Goal: Information Seeking & Learning: Learn about a topic

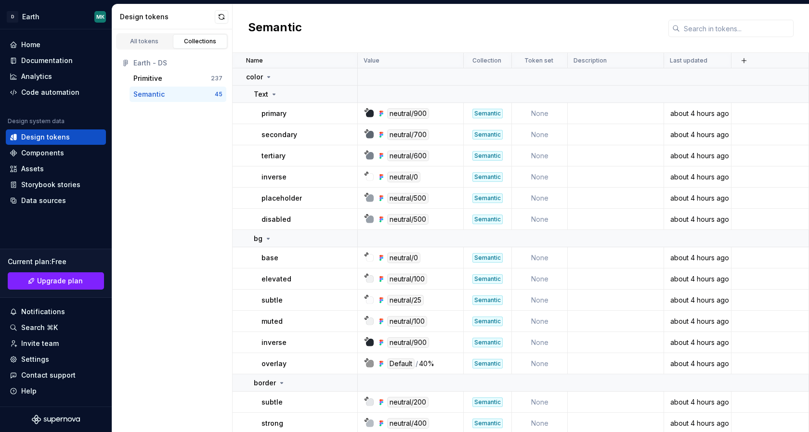
click at [33, 46] on div "Home" at bounding box center [30, 45] width 19 height 10
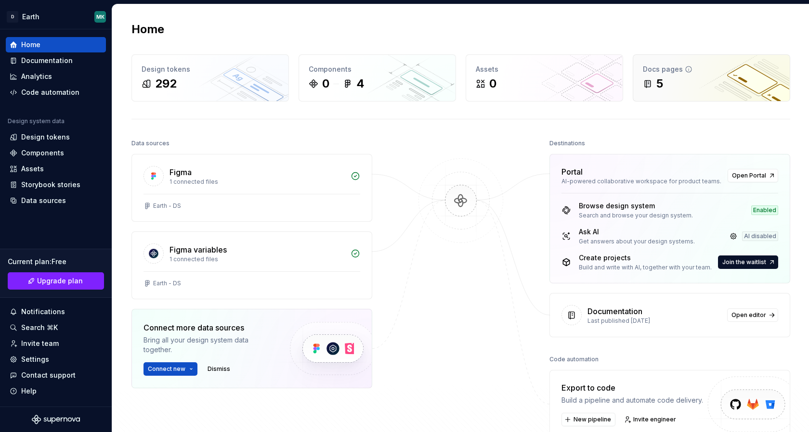
click at [694, 82] on div "5" at bounding box center [711, 83] width 137 height 15
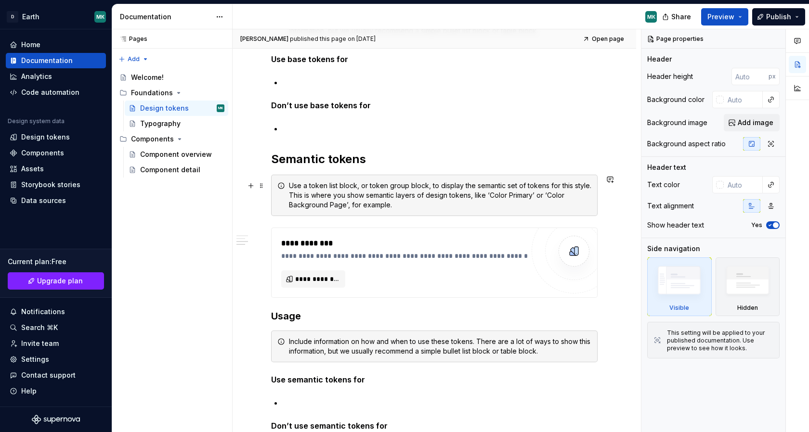
scroll to position [6148, 0]
click at [308, 277] on span "**********" at bounding box center [317, 279] width 44 height 10
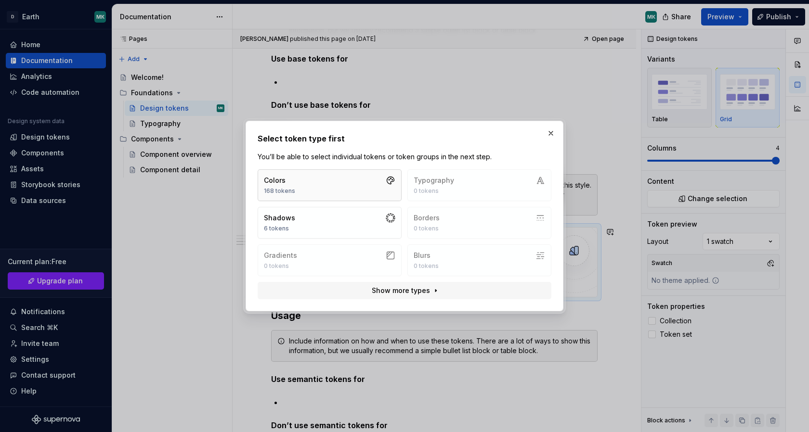
click at [325, 188] on button "Colors 168 tokens" at bounding box center [330, 185] width 144 height 32
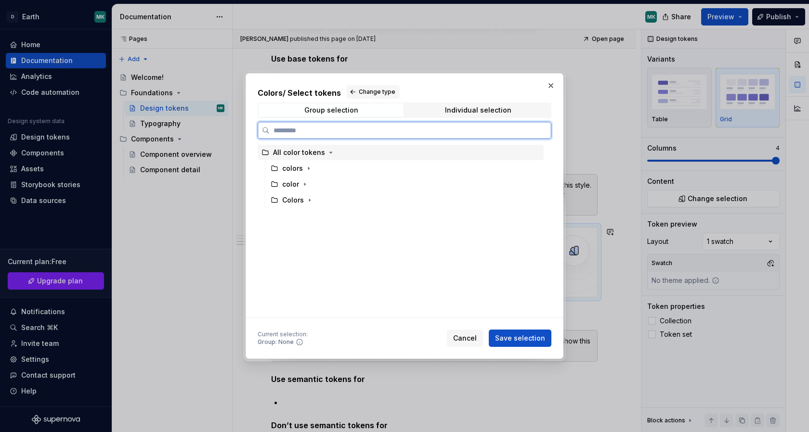
click at [293, 157] on div "All color tokens" at bounding box center [401, 152] width 286 height 15
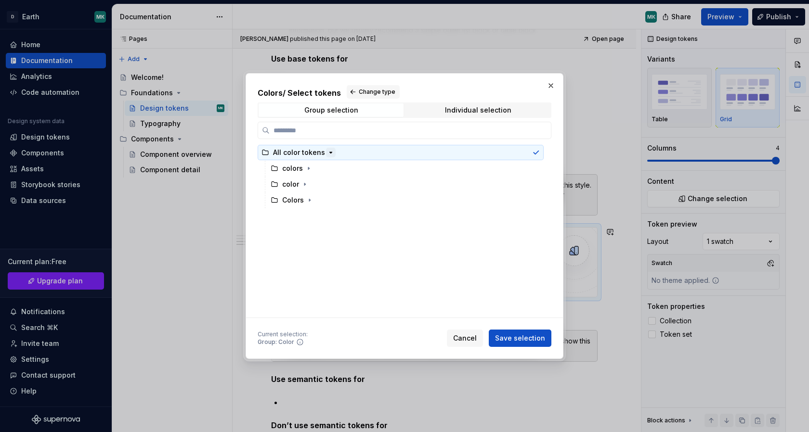
click at [331, 155] on icon "button" at bounding box center [331, 153] width 8 height 8
click at [309, 169] on icon "button" at bounding box center [309, 169] width 8 height 8
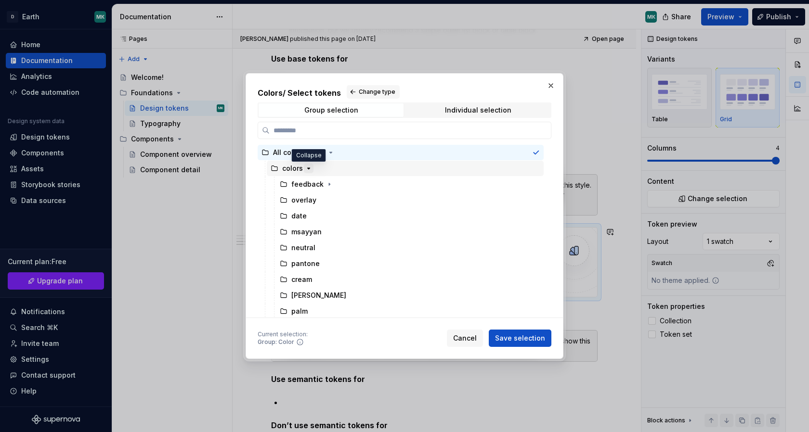
click at [309, 169] on icon "button" at bounding box center [309, 169] width 8 height 8
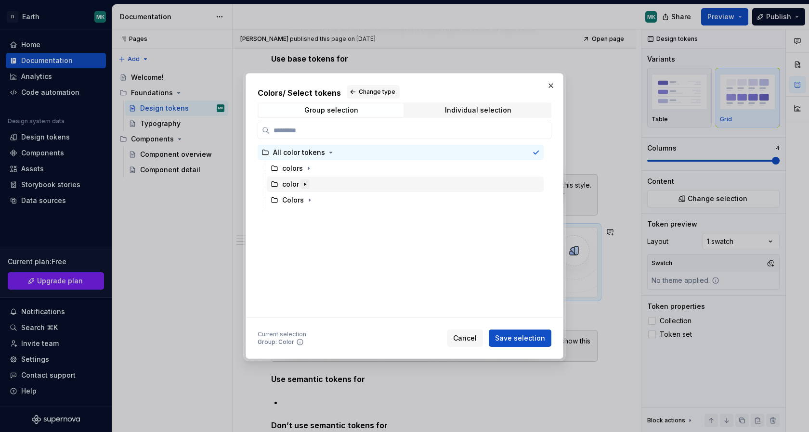
click at [304, 185] on icon "button" at bounding box center [304, 184] width 1 height 2
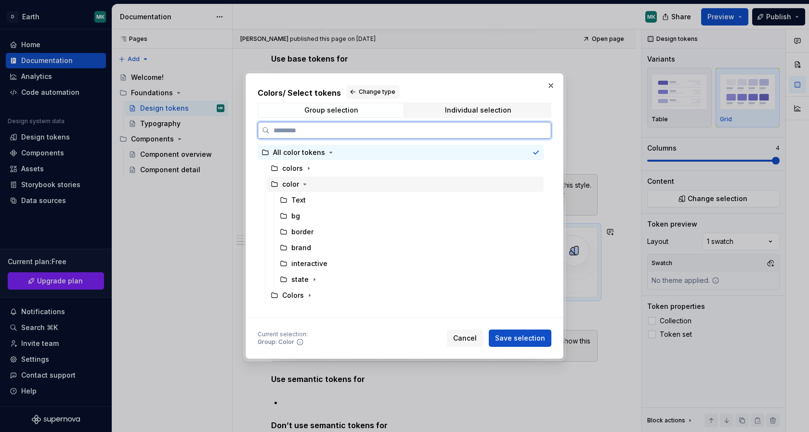
click at [287, 184] on div "color" at bounding box center [290, 185] width 17 height 10
click at [279, 298] on div "Colors" at bounding box center [293, 296] width 44 height 10
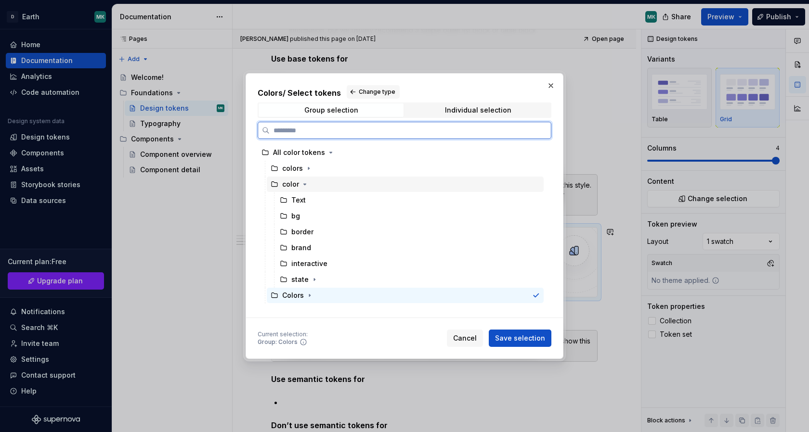
click at [294, 187] on div "color" at bounding box center [290, 185] width 17 height 10
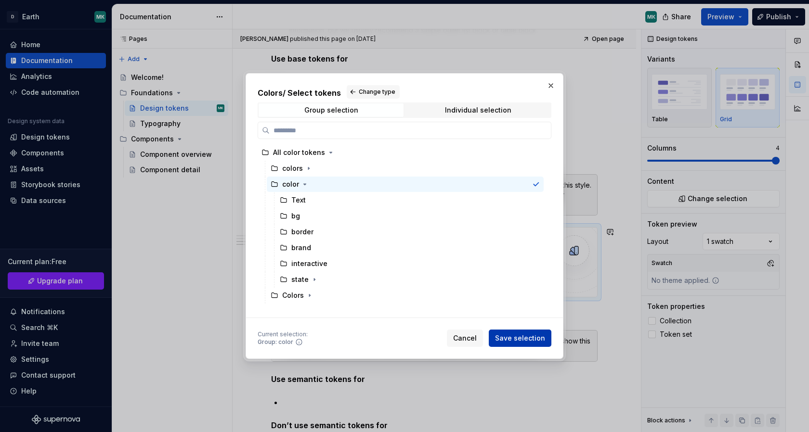
click at [525, 337] on span "Save selection" at bounding box center [520, 339] width 50 height 10
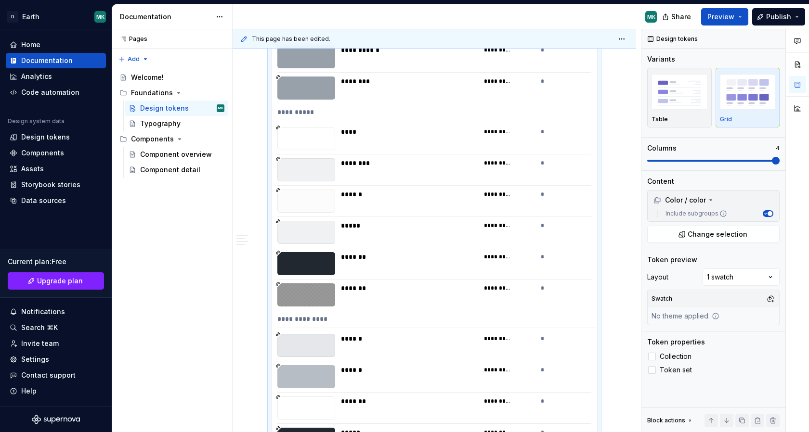
scroll to position [0, 0]
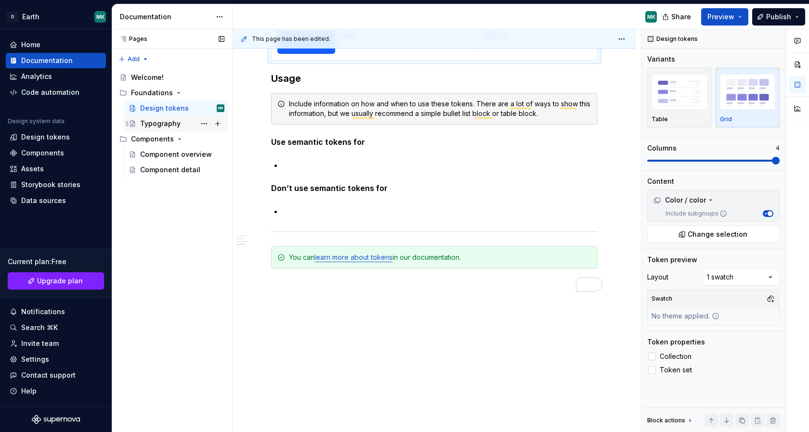
click at [163, 122] on div "Typography" at bounding box center [160, 124] width 40 height 10
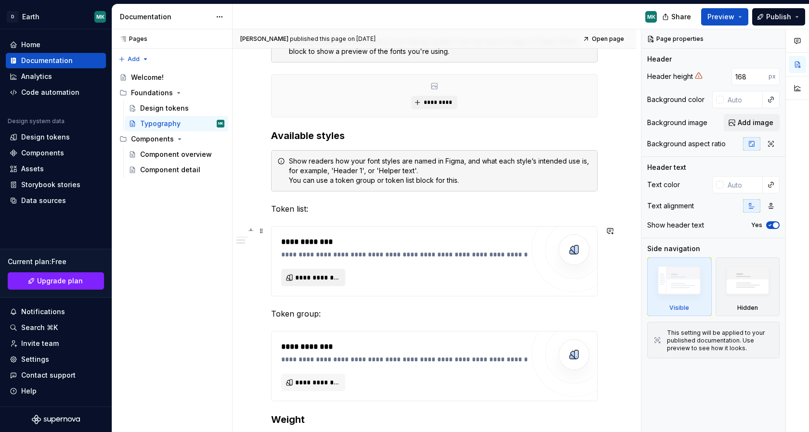
click at [316, 277] on span "**********" at bounding box center [317, 278] width 44 height 10
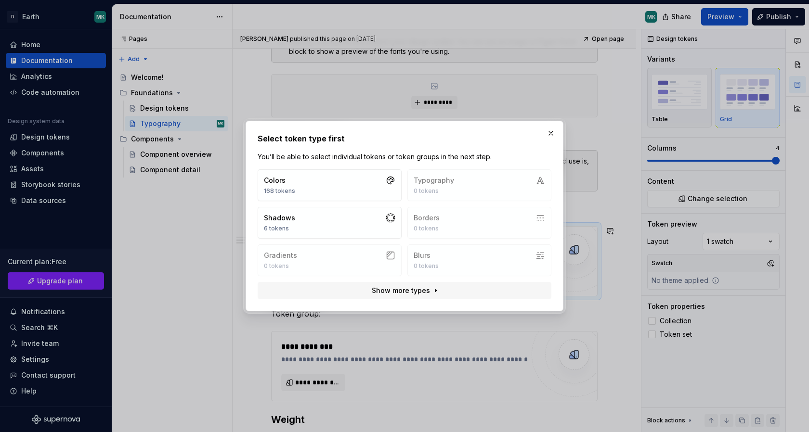
click at [457, 187] on div "Colors 168 tokens Typography 0 tokens Shadows 6 tokens Borders 0 tokens Gradien…" at bounding box center [405, 222] width 294 height 107
click at [407, 293] on span "Show more types" at bounding box center [401, 291] width 58 height 10
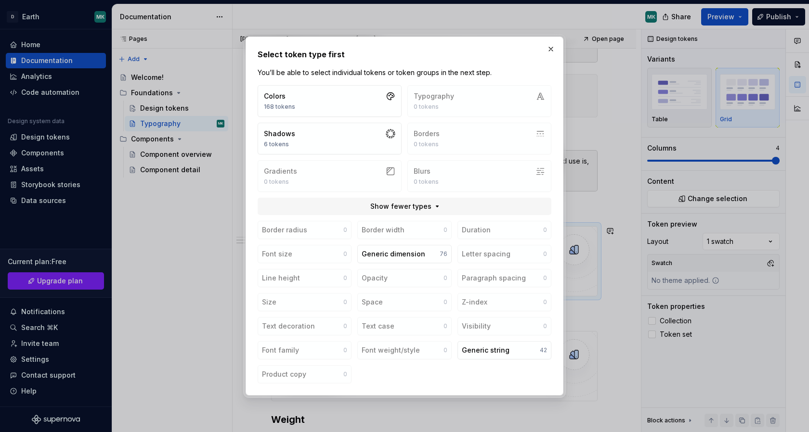
click at [475, 87] on div "Colors 168 tokens Typography 0 tokens Shadows 6 tokens Borders 0 tokens Gradien…" at bounding box center [405, 138] width 294 height 107
click at [452, 104] on div "Colors 168 tokens Typography 0 tokens Shadows 6 tokens Borders 0 tokens Gradien…" at bounding box center [405, 138] width 294 height 107
click at [359, 104] on button "Colors 168 tokens" at bounding box center [330, 101] width 144 height 32
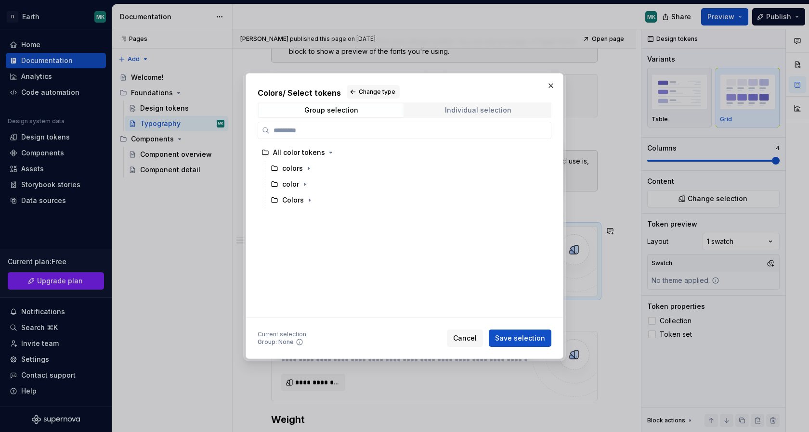
click at [472, 107] on div "Individual selection" at bounding box center [478, 110] width 66 height 8
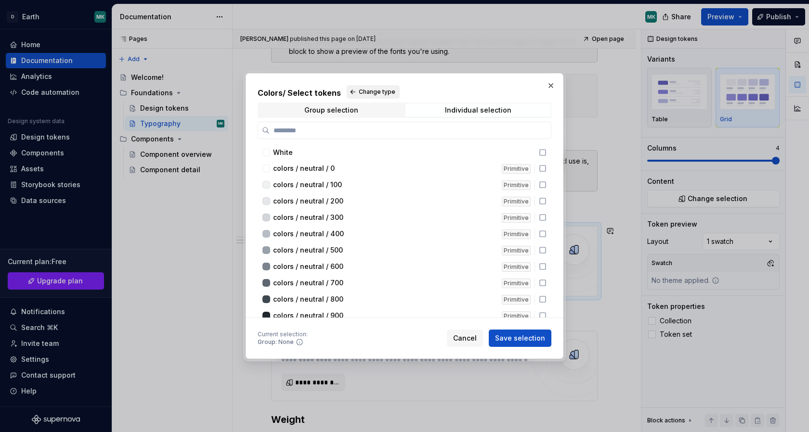
click at [359, 94] on span "Change type" at bounding box center [377, 92] width 37 height 8
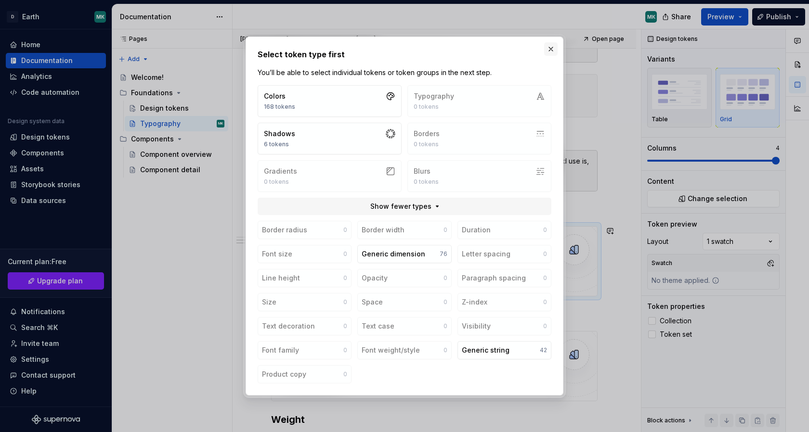
click at [551, 48] on button "button" at bounding box center [550, 48] width 13 height 13
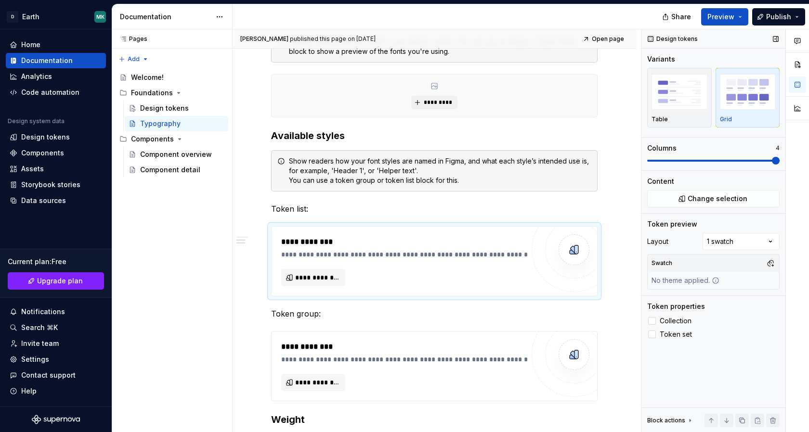
type textarea "*"
